Goal: Information Seeking & Learning: Compare options

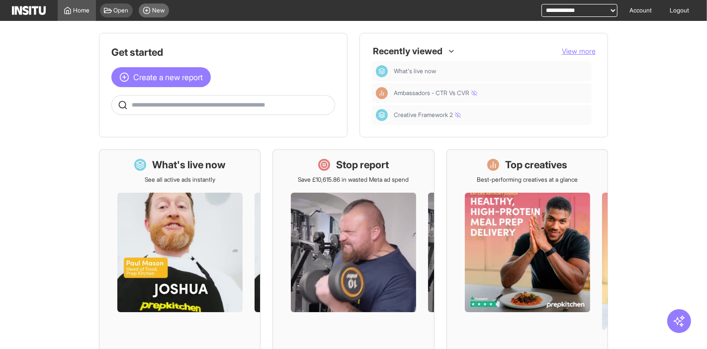
click at [150, 12] on icon at bounding box center [147, 10] width 8 height 8
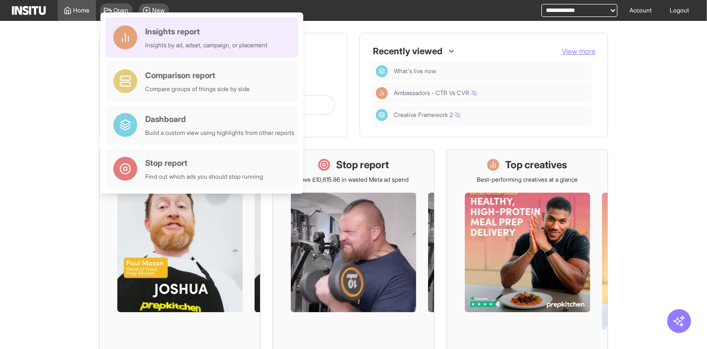
click at [193, 35] on div "Insights report" at bounding box center [206, 31] width 122 height 12
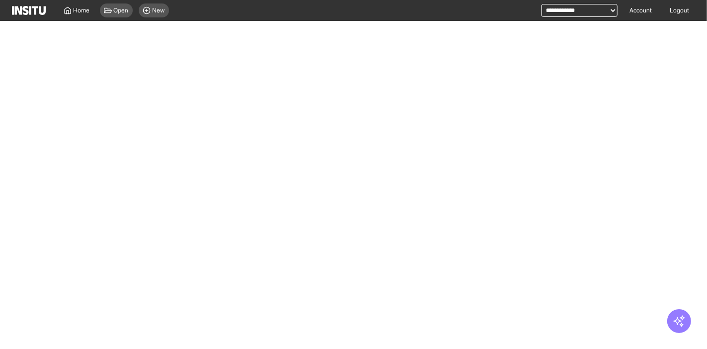
select select "**"
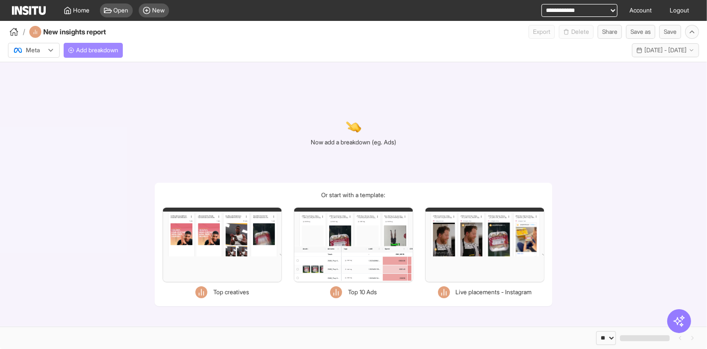
click at [118, 45] on button "Add breakdown" at bounding box center [93, 50] width 59 height 15
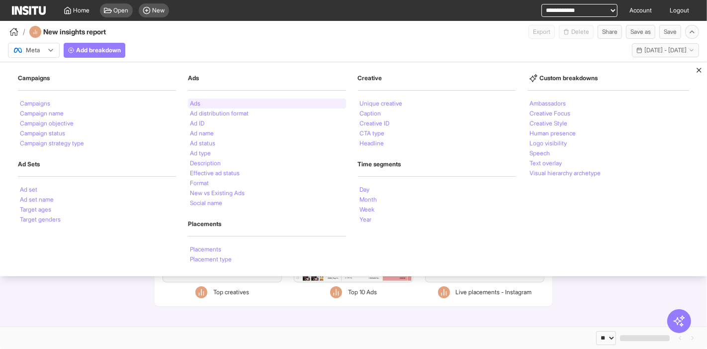
click at [198, 104] on li "Ads" at bounding box center [195, 103] width 10 height 6
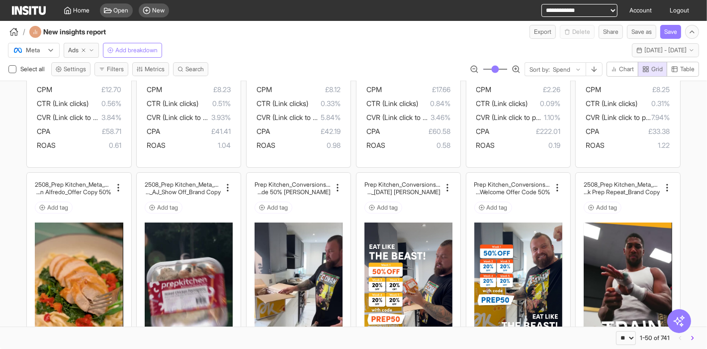
scroll to position [177, 0]
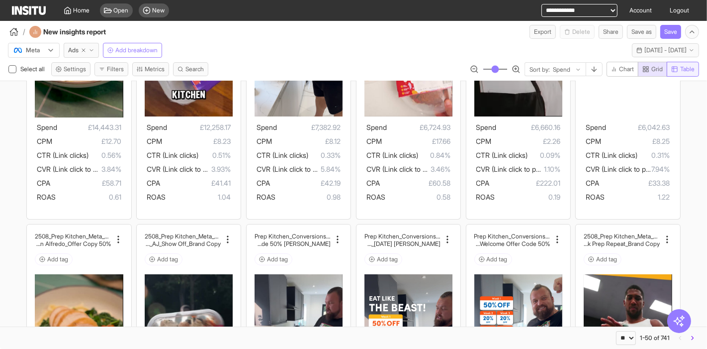
click at [682, 70] on span "Table" at bounding box center [687, 69] width 14 height 8
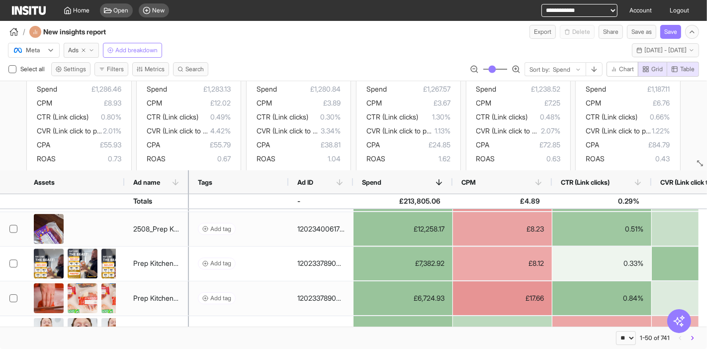
drag, startPoint x: 688, startPoint y: 253, endPoint x: 675, endPoint y: 153, distance: 101.4
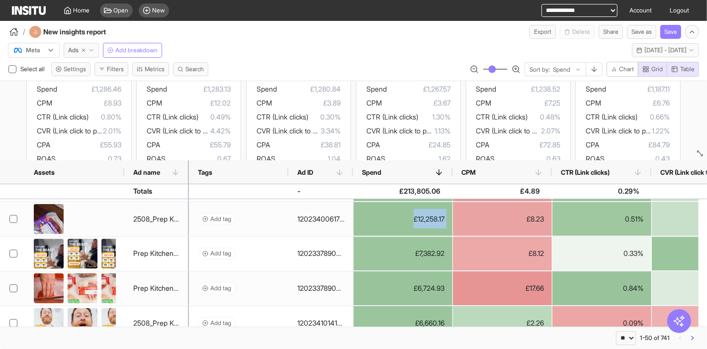
drag, startPoint x: 675, startPoint y: 153, endPoint x: 375, endPoint y: 210, distance: 305.4
click at [375, 210] on div "£12,258.17" at bounding box center [403, 219] width 99 height 34
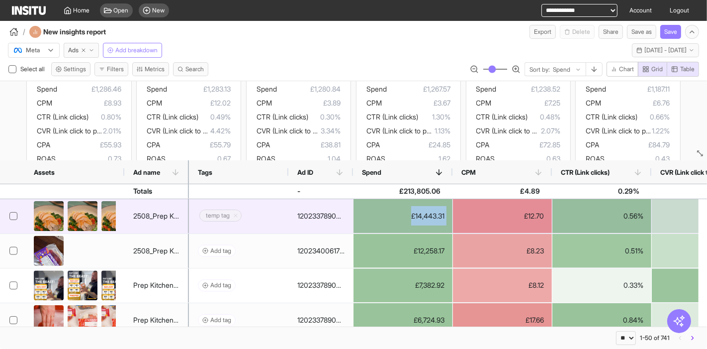
click at [375, 210] on div "£14,443.31" at bounding box center [403, 216] width 99 height 34
click at [408, 224] on div "£14,443.31" at bounding box center [403, 216] width 99 height 34
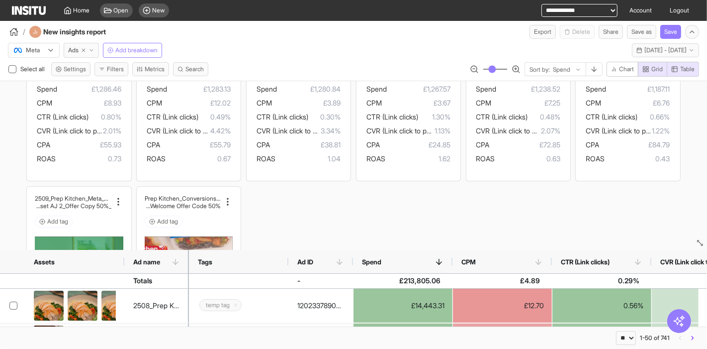
drag, startPoint x: 690, startPoint y: 152, endPoint x: 686, endPoint y: 241, distance: 89.6
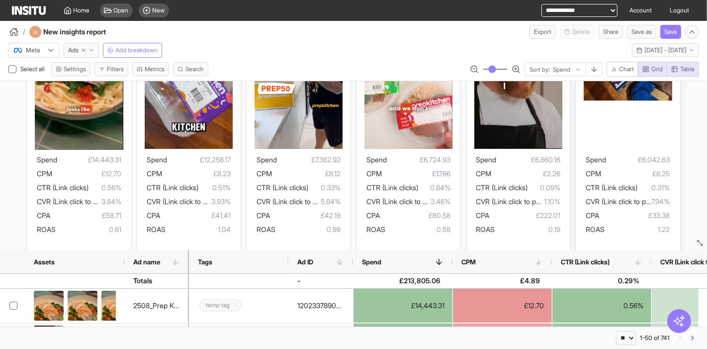
scroll to position [143, 0]
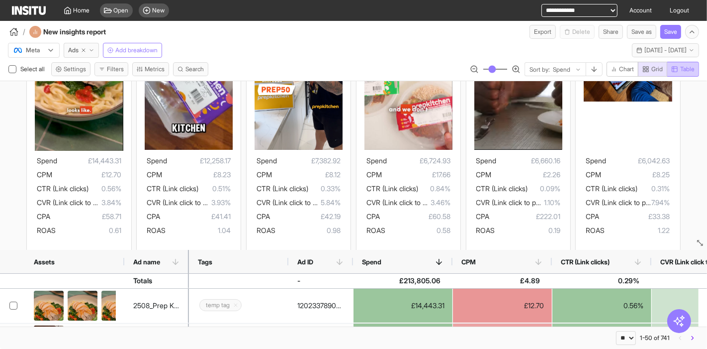
click at [689, 69] on span "Table" at bounding box center [687, 69] width 14 height 8
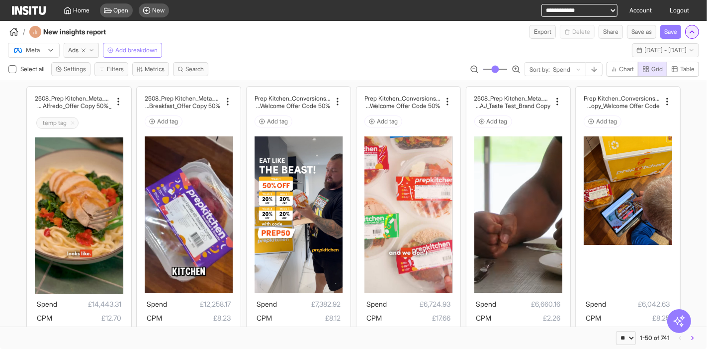
click at [692, 36] on button "button" at bounding box center [692, 32] width 14 height 14
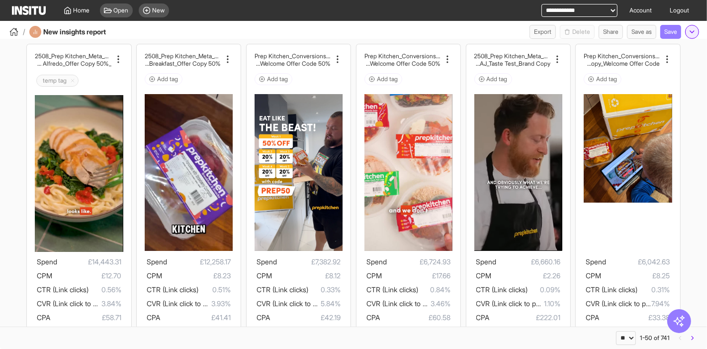
click at [693, 38] on button "button" at bounding box center [692, 32] width 14 height 14
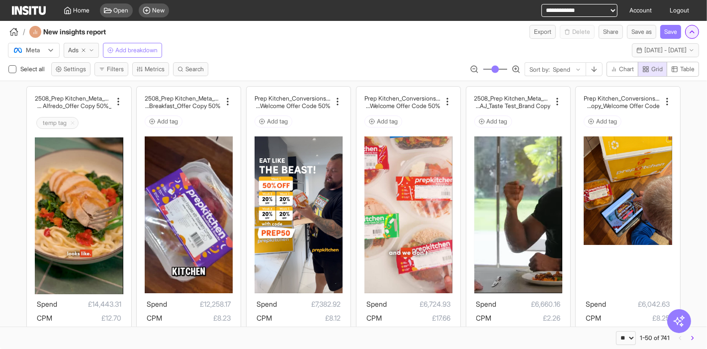
click at [690, 30] on icon "button" at bounding box center [692, 32] width 8 height 8
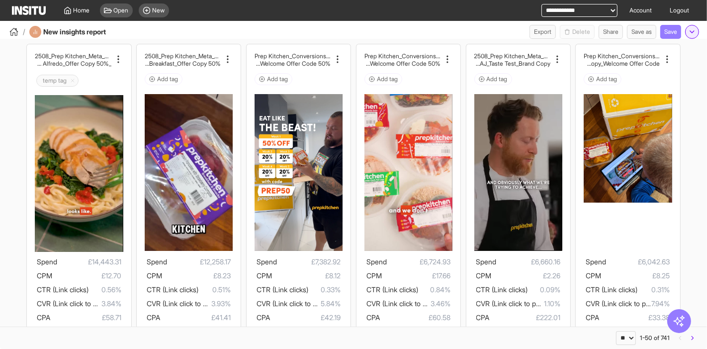
click at [690, 31] on polyline "button" at bounding box center [692, 32] width 4 height 2
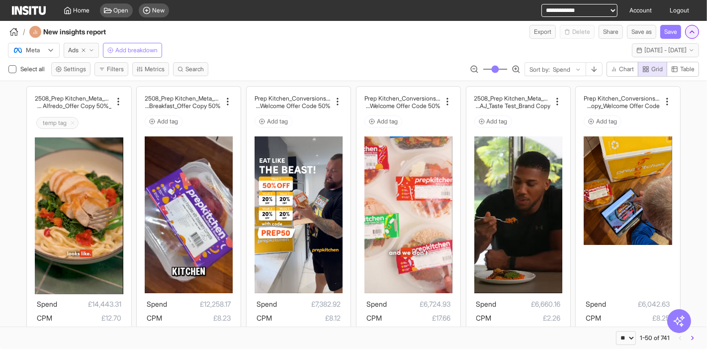
click at [691, 30] on icon "button" at bounding box center [692, 32] width 8 height 8
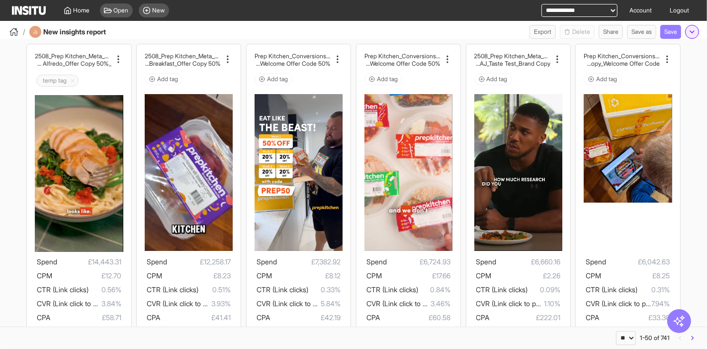
click at [691, 30] on icon "button" at bounding box center [692, 32] width 8 height 8
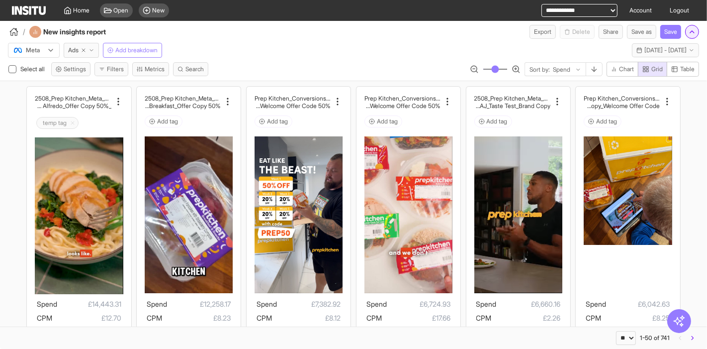
click at [691, 30] on icon "button" at bounding box center [692, 32] width 8 height 8
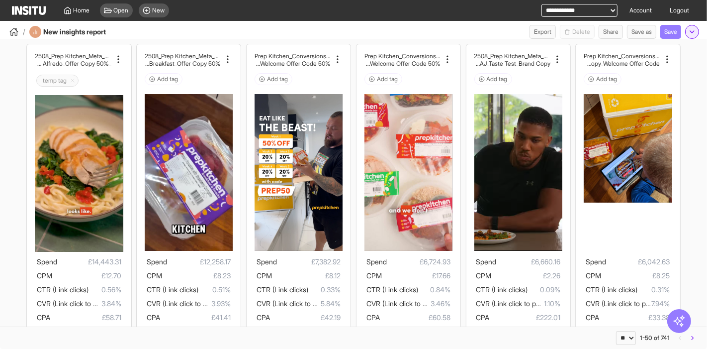
click at [693, 30] on icon "button" at bounding box center [692, 32] width 8 height 8
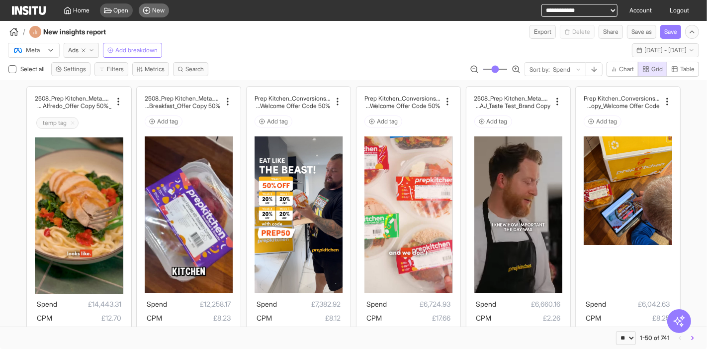
click at [143, 13] on icon at bounding box center [147, 10] width 8 height 8
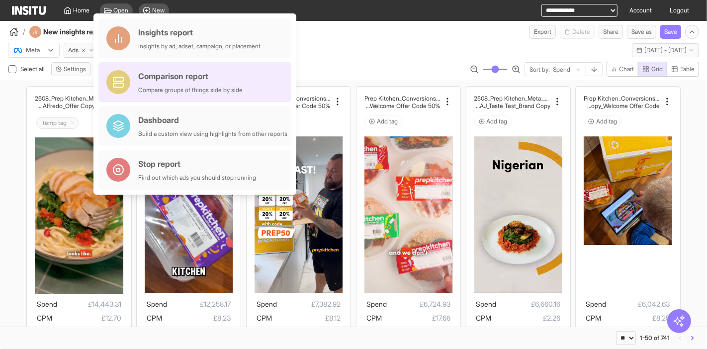
click at [195, 84] on div "Comparison report Compare groups of things side by side" at bounding box center [190, 82] width 104 height 24
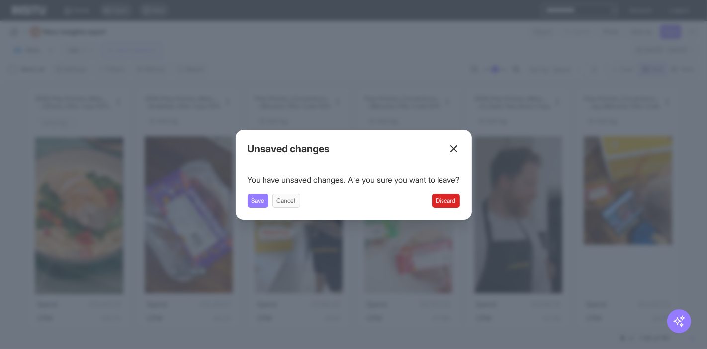
click at [449, 206] on button "Discard" at bounding box center [446, 200] width 28 height 14
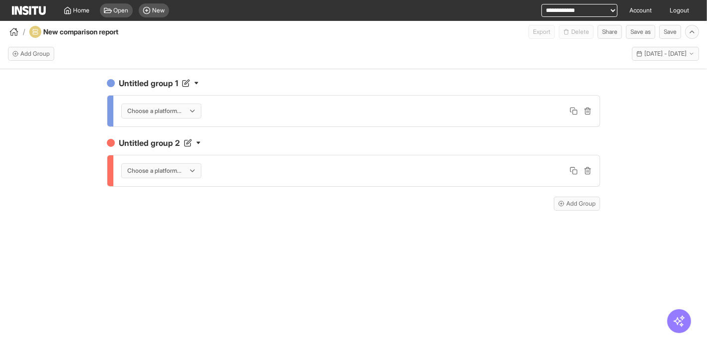
click at [186, 113] on div "Choose a platform..." at bounding box center [156, 111] width 60 height 10
click at [183, 130] on span "Meta" at bounding box center [163, 131] width 70 height 9
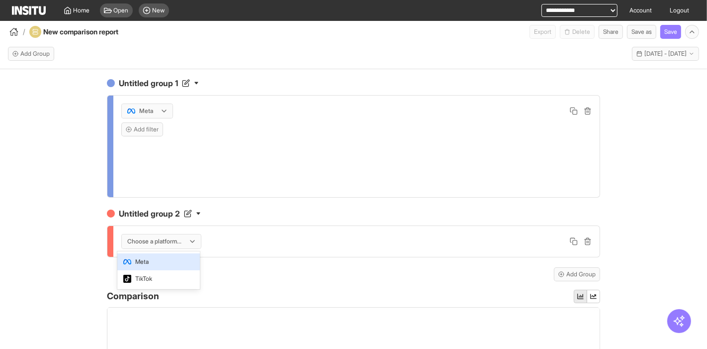
click at [173, 235] on div "Choose a platform..." at bounding box center [161, 241] width 79 height 14
click at [176, 258] on span "Meta" at bounding box center [158, 261] width 70 height 9
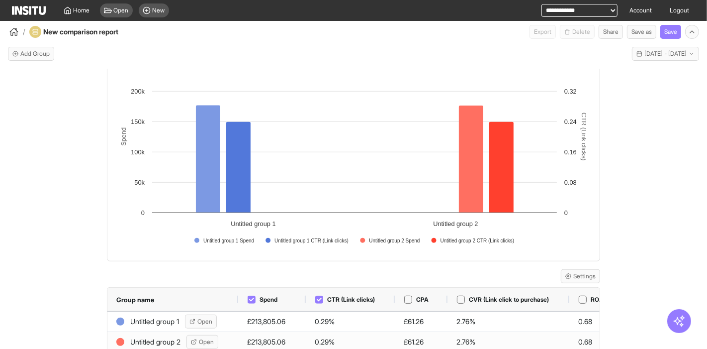
scroll to position [519, 0]
